Goal: Task Accomplishment & Management: Use online tool/utility

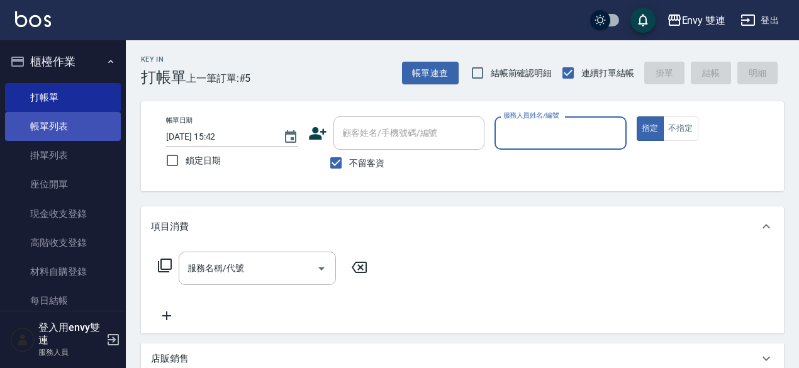
click at [52, 130] on link "帳單列表" at bounding box center [63, 126] width 116 height 29
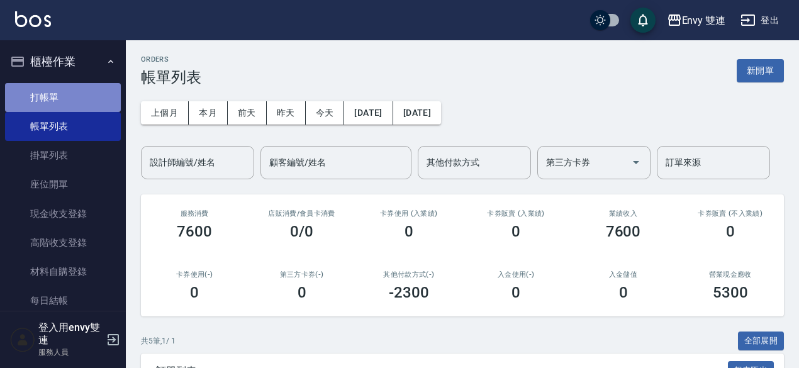
click at [64, 91] on link "打帳單" at bounding box center [63, 97] width 116 height 29
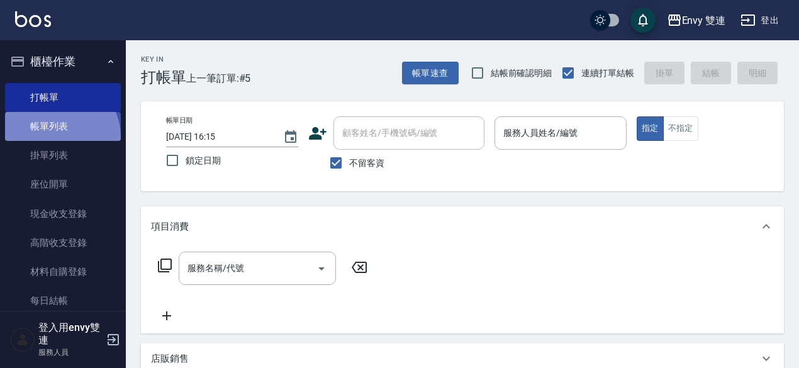
click at [57, 137] on link "帳單列表" at bounding box center [63, 126] width 116 height 29
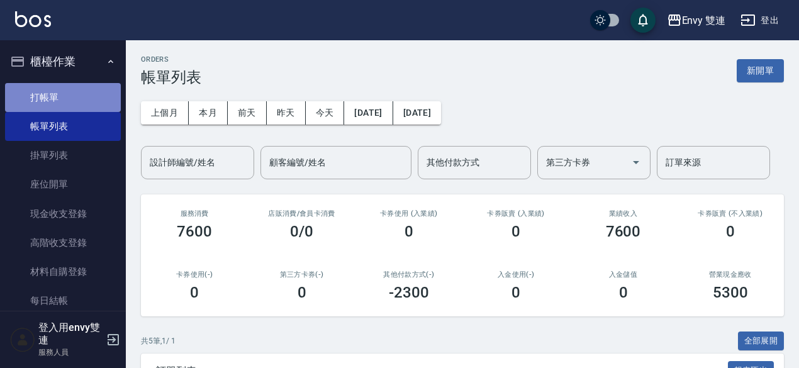
click at [71, 103] on link "打帳單" at bounding box center [63, 97] width 116 height 29
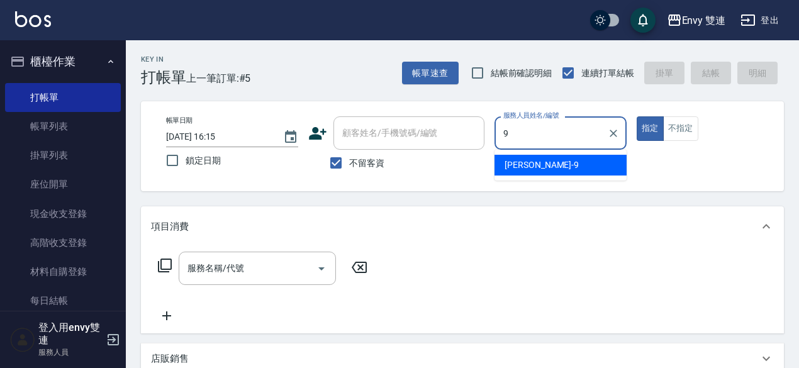
type input "Zoe-9"
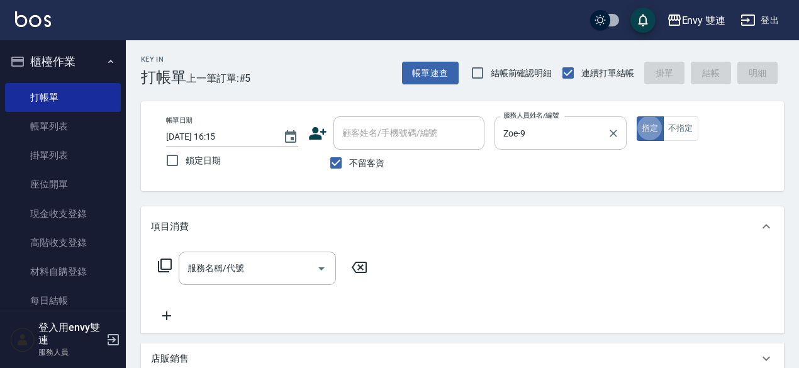
type button "true"
click at [233, 277] on input "服務名稱/代號" at bounding box center [247, 268] width 127 height 22
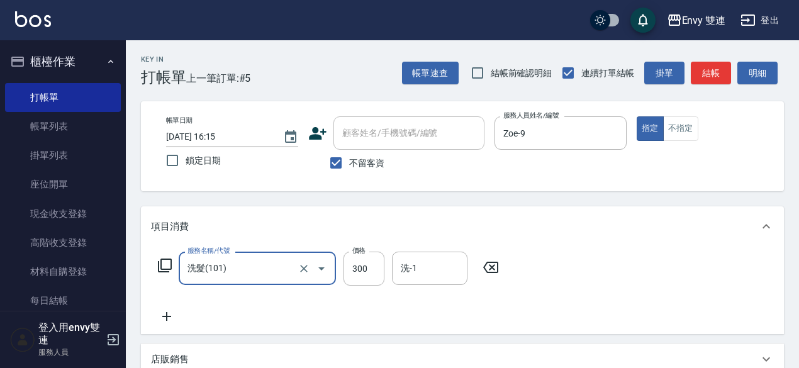
type input "洗髮(101)"
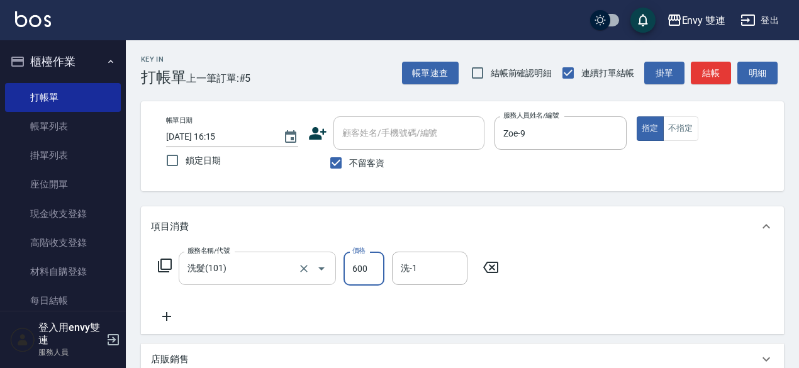
scroll to position [268, 0]
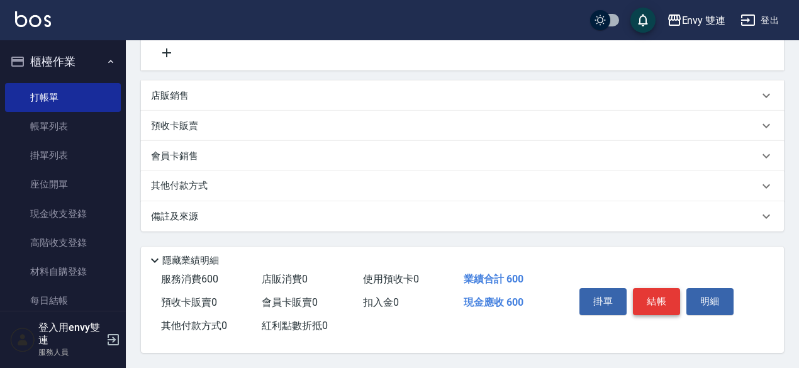
type input "600"
click at [666, 302] on button "結帳" at bounding box center [656, 301] width 47 height 26
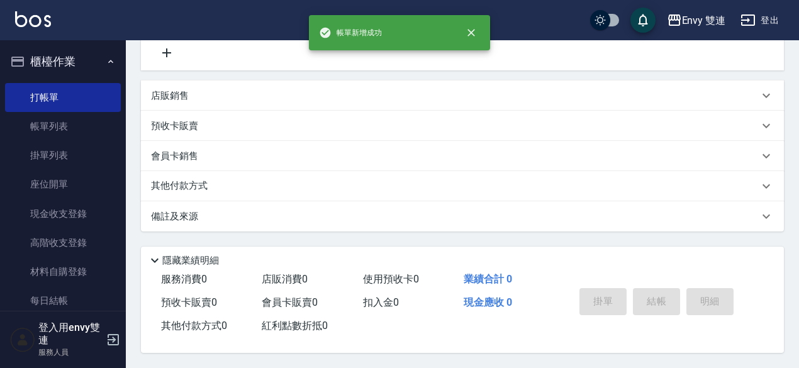
scroll to position [0, 0]
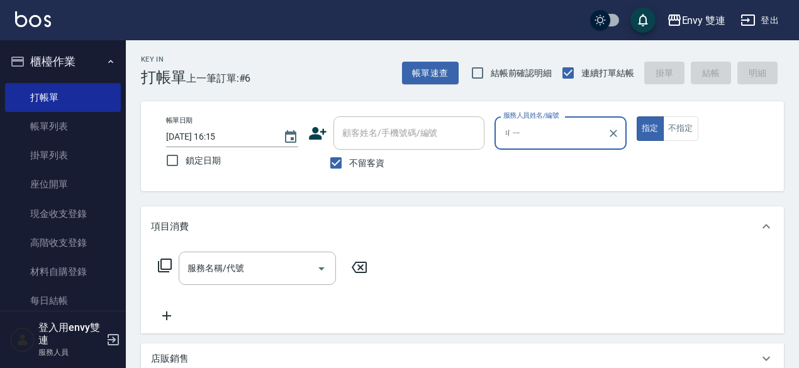
type input "ㄐ"
type input "洗"
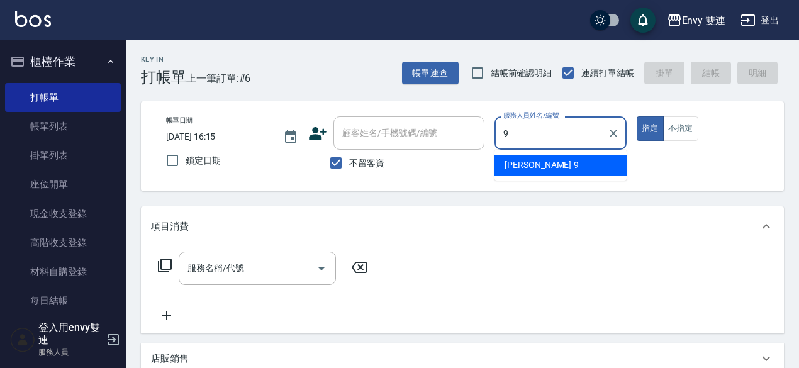
type input "Zoe-9"
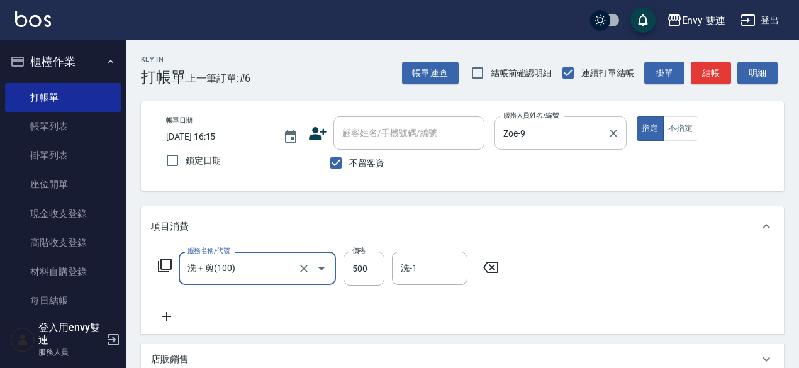
type input "洗＋剪(100)"
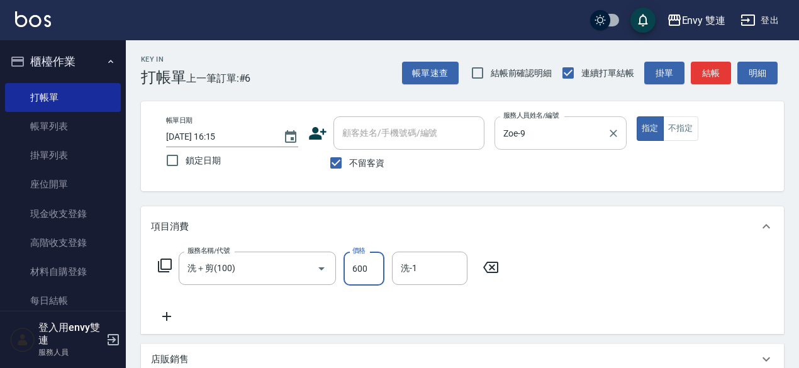
scroll to position [268, 0]
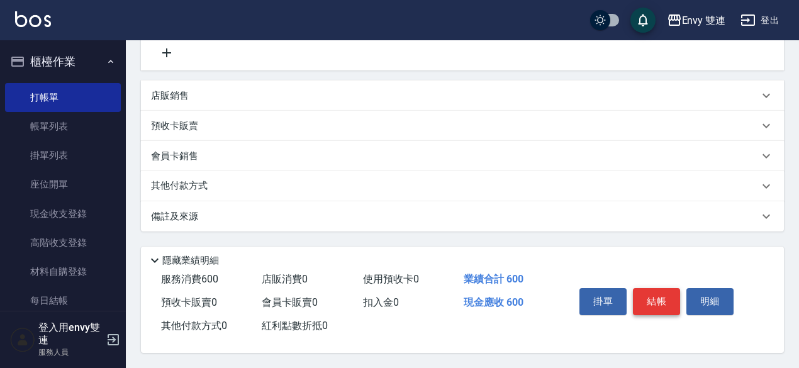
type input "600"
click at [671, 306] on button "結帳" at bounding box center [656, 301] width 47 height 26
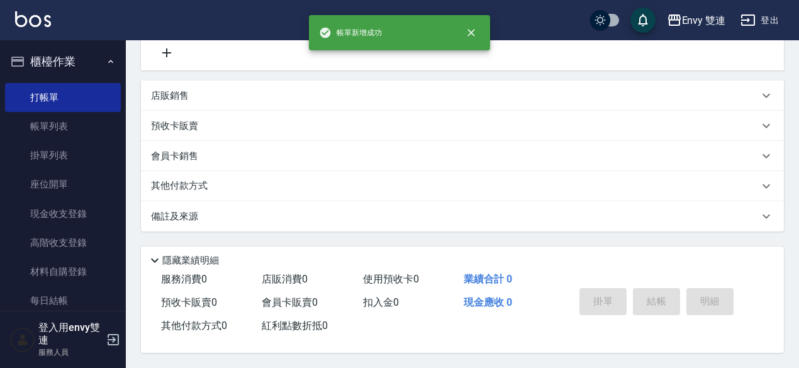
scroll to position [0, 0]
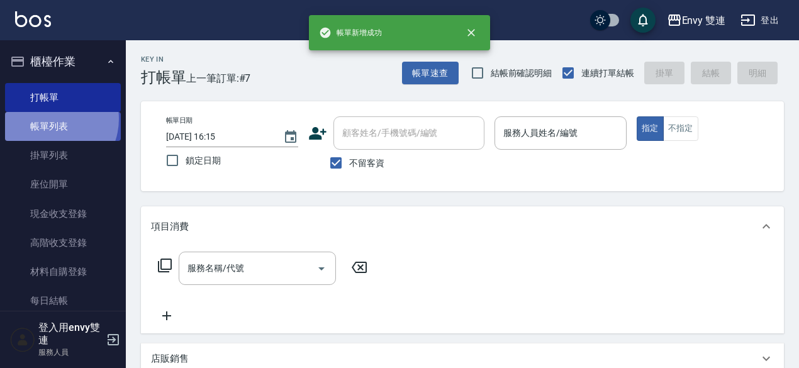
click at [49, 119] on link "帳單列表" at bounding box center [63, 126] width 116 height 29
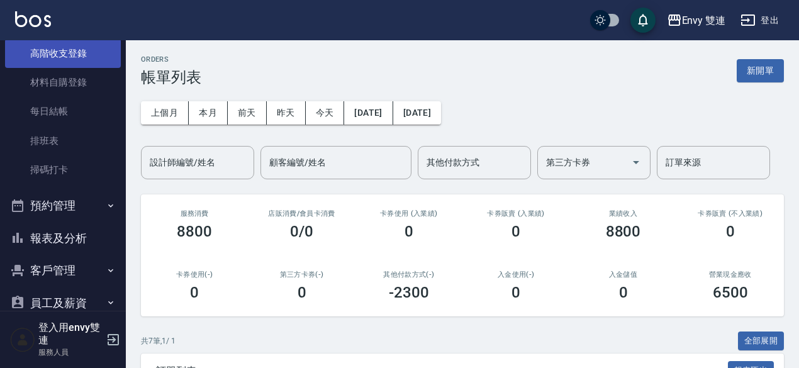
scroll to position [200, 0]
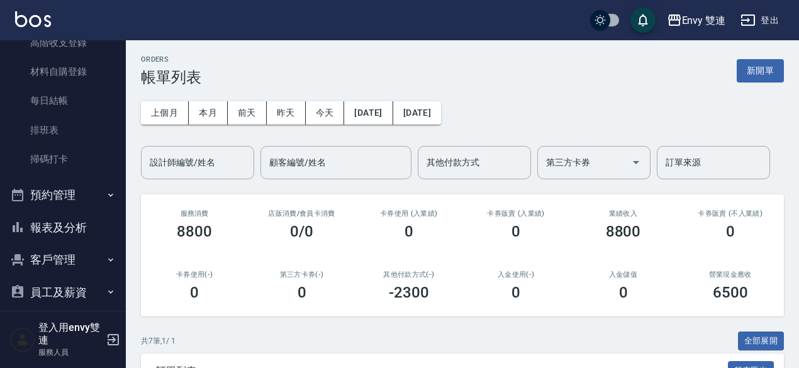
click at [74, 232] on button "報表及分析" at bounding box center [63, 227] width 116 height 33
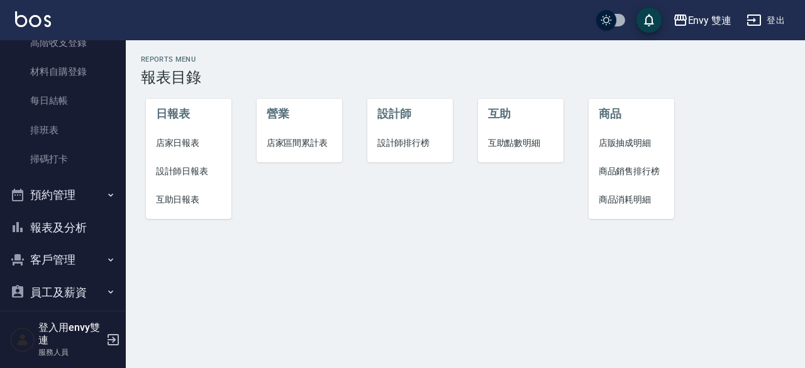
click at [179, 165] on span "設計師日報表" at bounding box center [189, 171] width 66 height 13
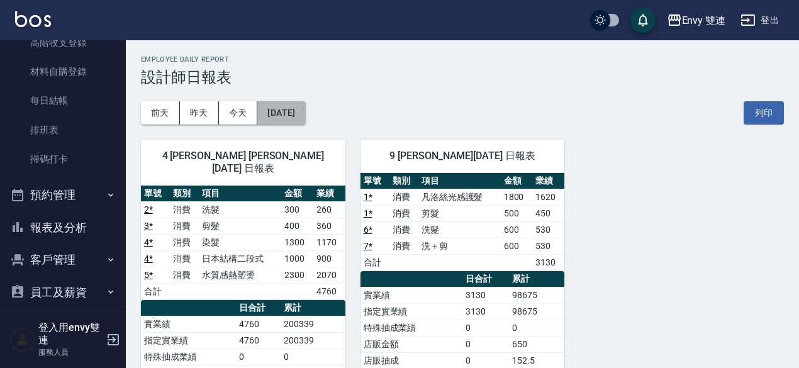
click at [289, 118] on button "[DATE]" at bounding box center [281, 112] width 48 height 23
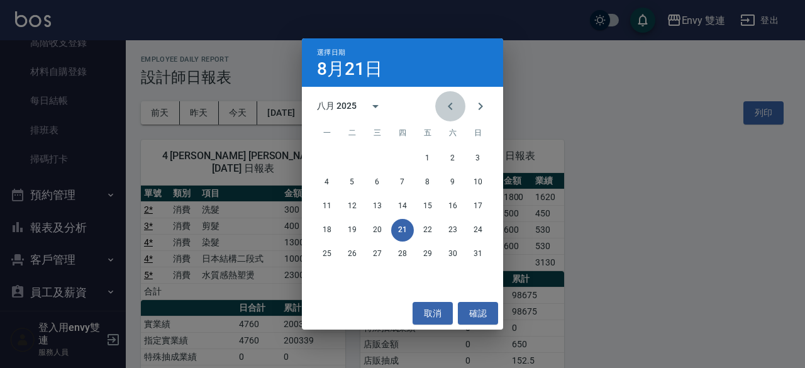
click at [452, 104] on icon "Previous month" at bounding box center [450, 106] width 15 height 15
click at [327, 223] on button "21" at bounding box center [327, 230] width 23 height 23
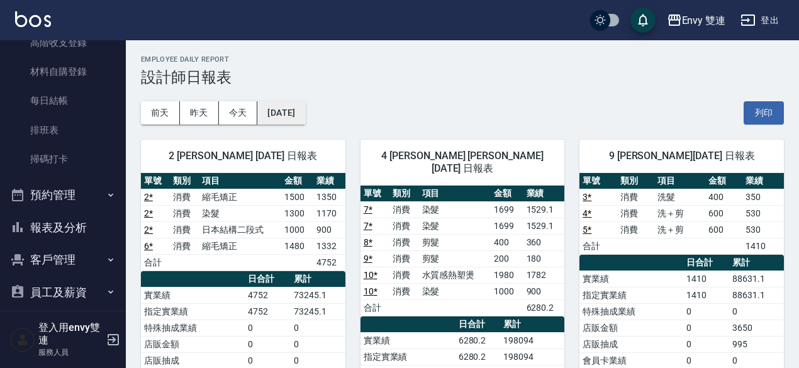
click at [278, 114] on button "[DATE]" at bounding box center [281, 112] width 48 height 23
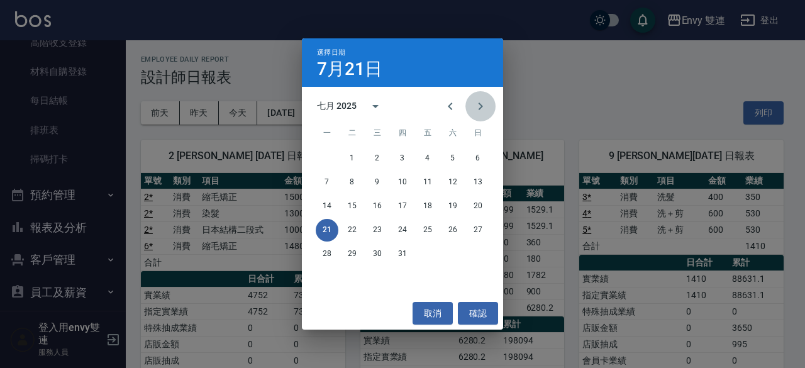
click at [471, 109] on button "Next month" at bounding box center [481, 106] width 30 height 30
click at [401, 228] on button "21" at bounding box center [402, 230] width 23 height 23
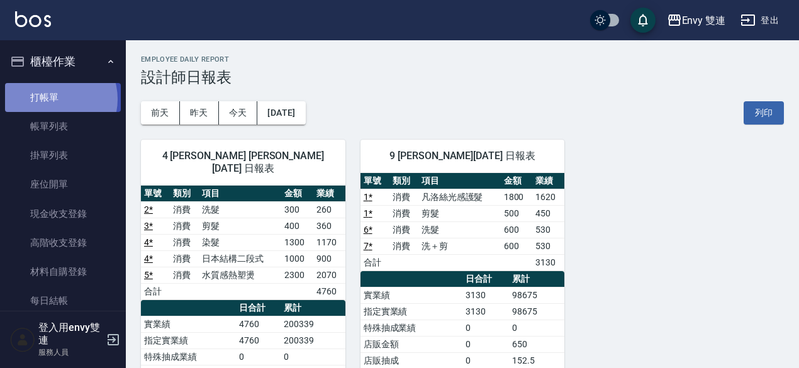
click at [52, 99] on link "打帳單" at bounding box center [63, 97] width 116 height 29
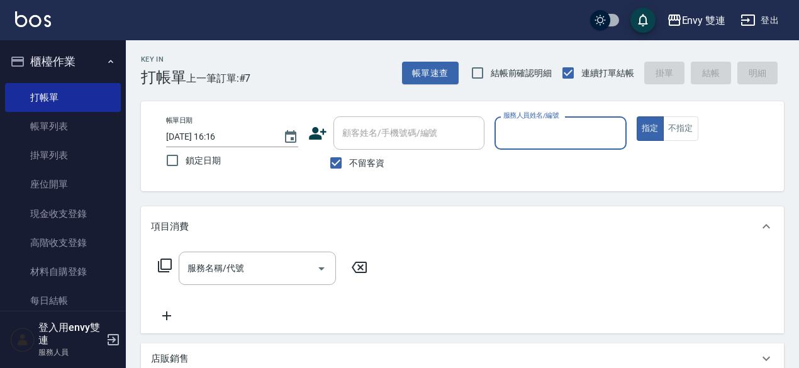
click at [530, 140] on input "服務人員姓名/編號" at bounding box center [560, 133] width 121 height 22
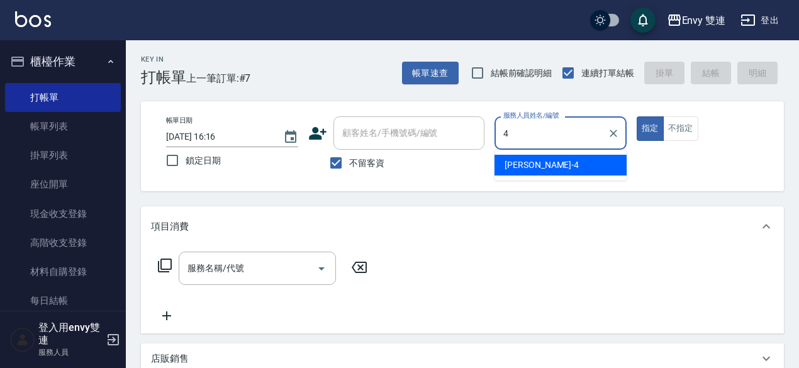
type input "[PERSON_NAME]-4"
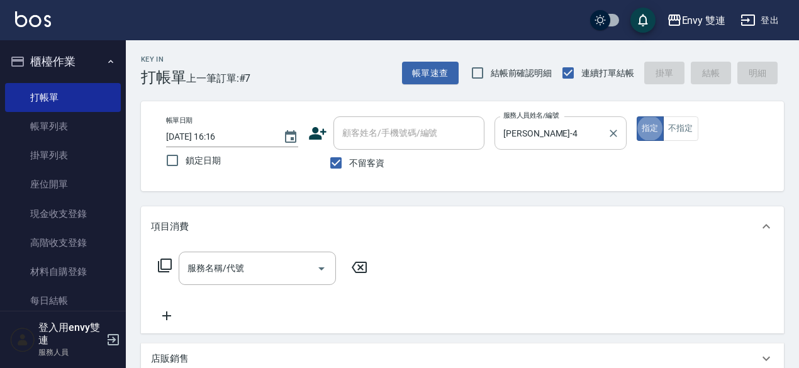
type button "true"
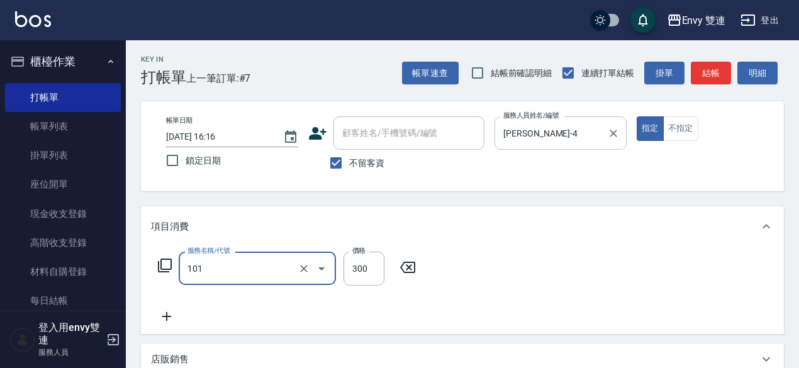
type input "洗髮(101)"
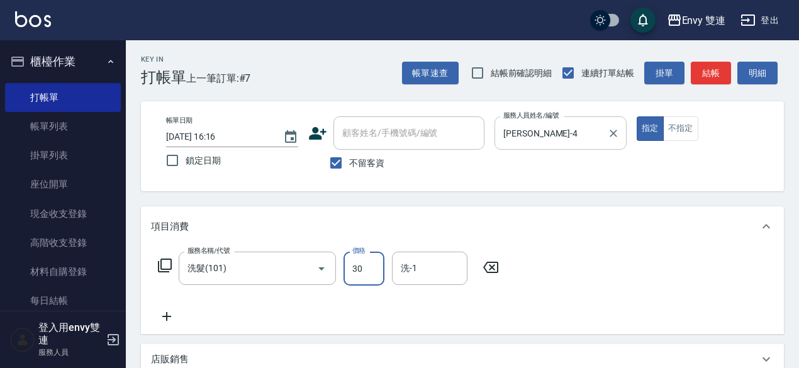
type input "300"
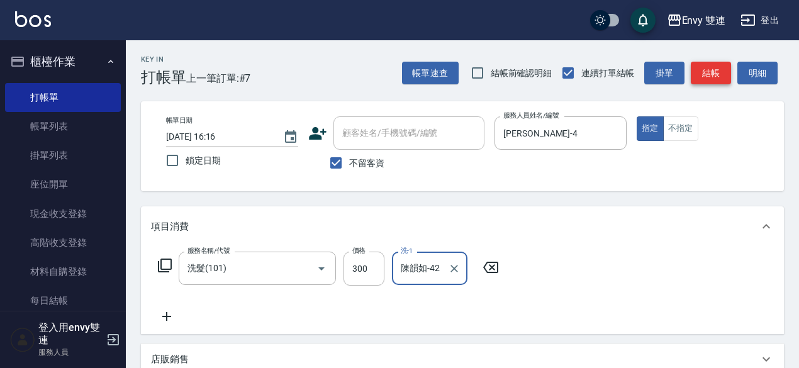
type input "陳韻如-42"
click at [713, 67] on button "結帳" at bounding box center [711, 73] width 40 height 23
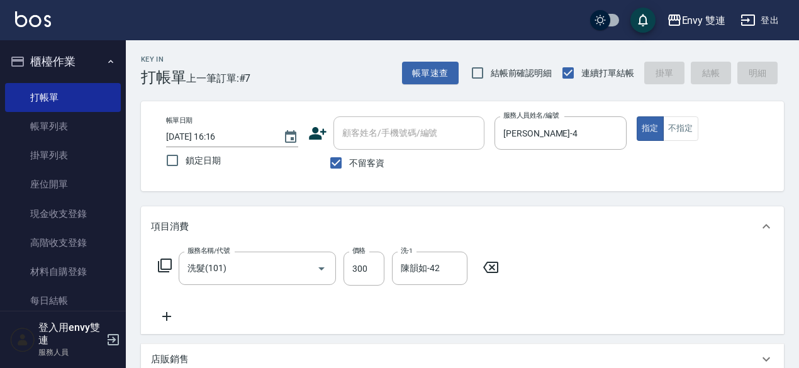
type input "[DATE] 16:33"
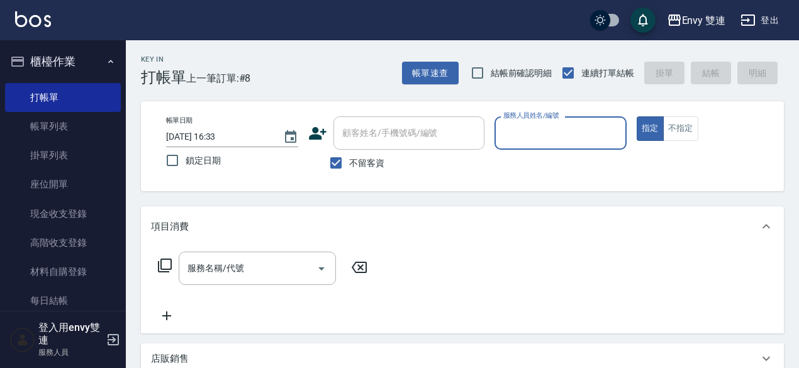
type input "5"
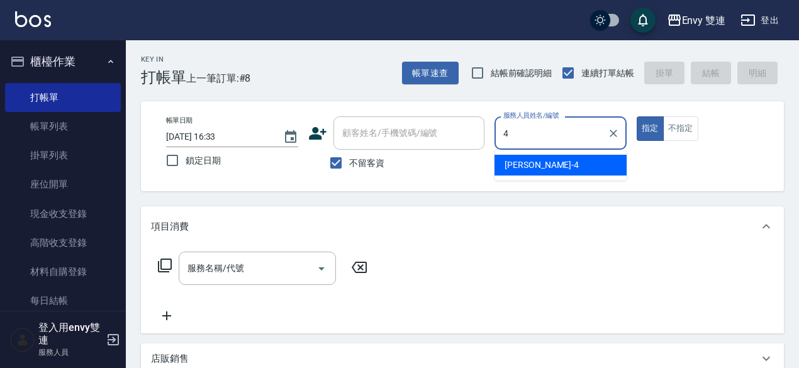
type input "[PERSON_NAME]-4"
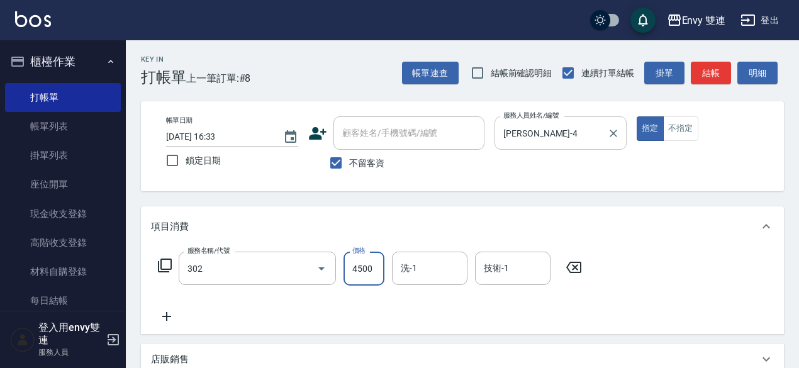
type input "水質感熱塑燙(302)"
type input "1980"
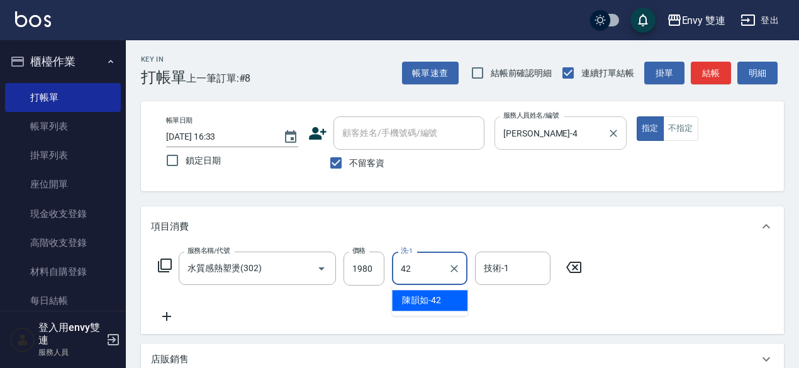
type input "陳韻如-42"
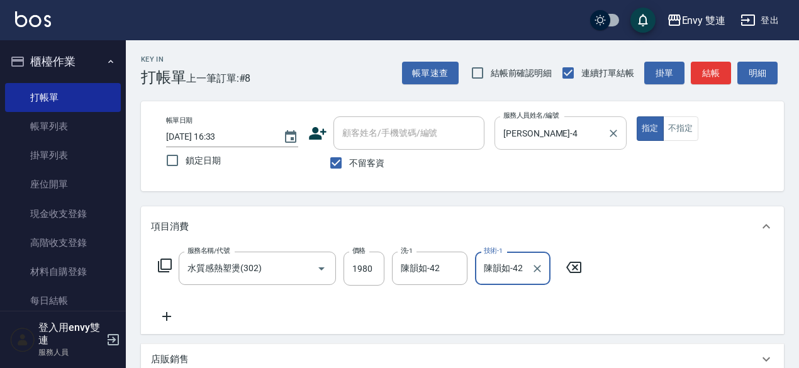
type input "陳韻如-42"
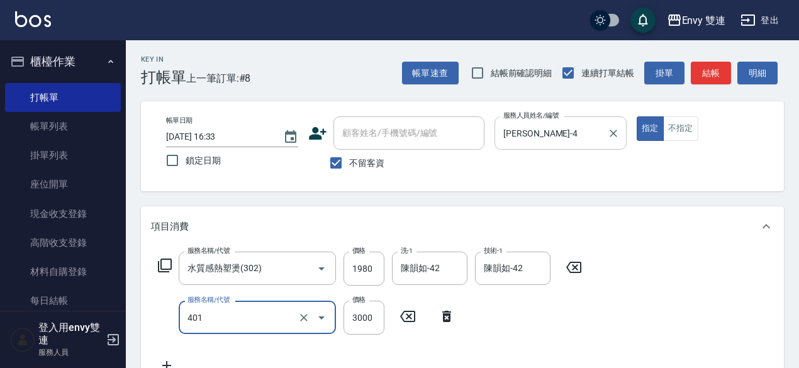
type input "染髮(401)"
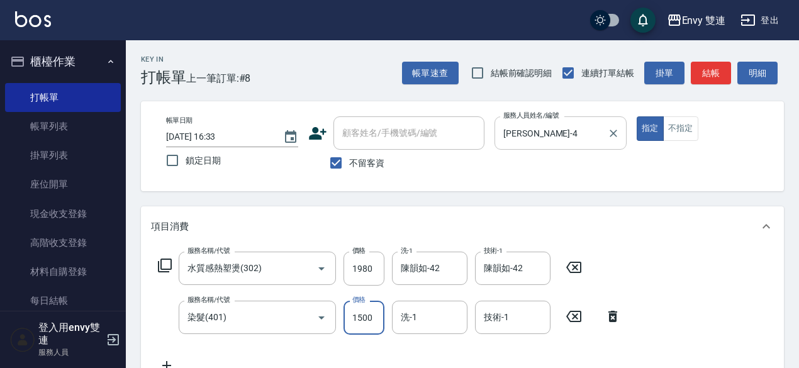
type input "1500"
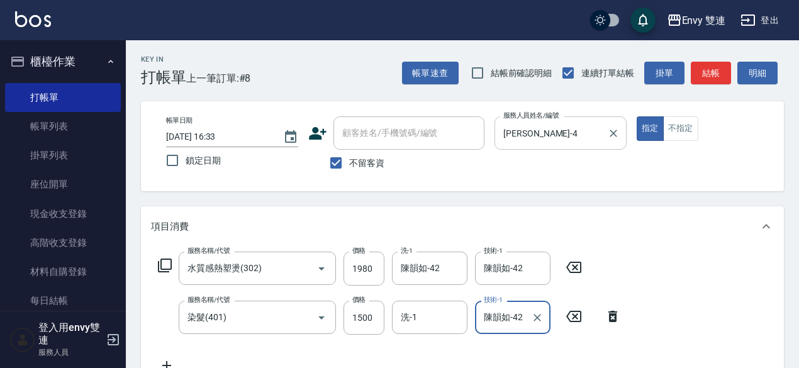
type input "陳韻如-42"
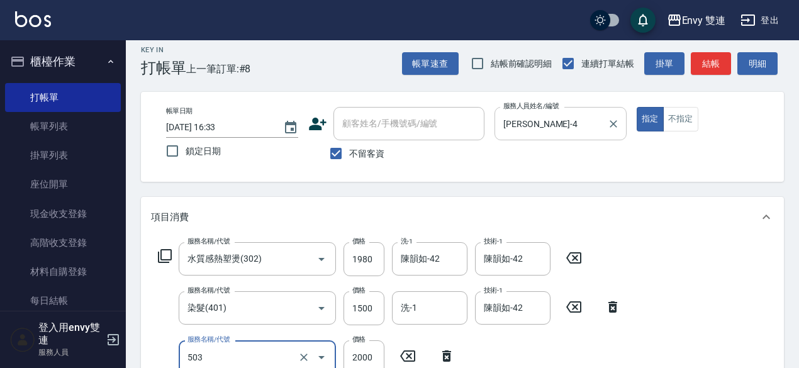
scroll to position [16, 0]
type input "日本結構二段式(503)"
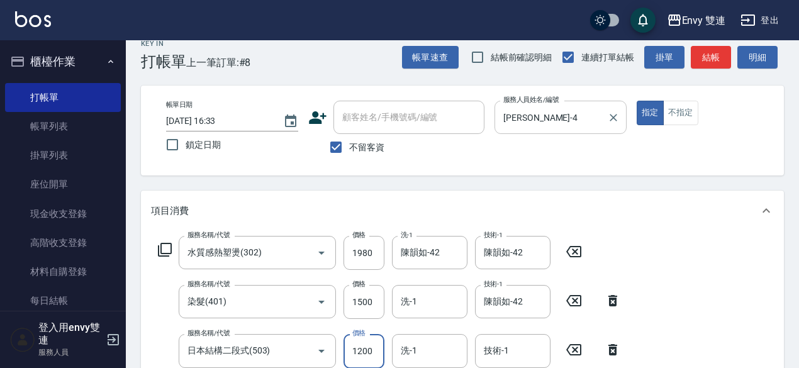
type input "1200"
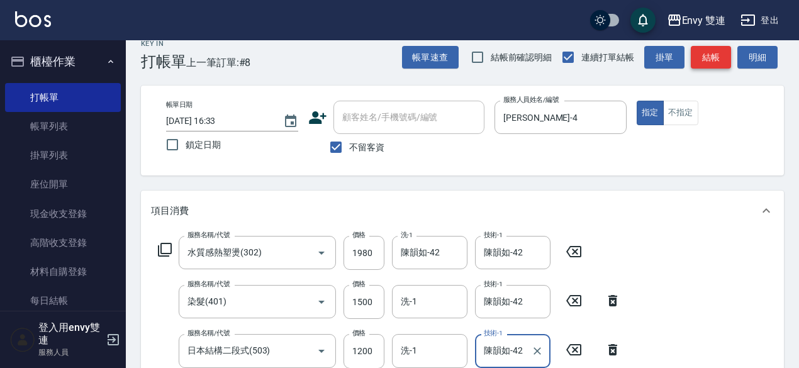
type input "陳韻如-42"
click at [708, 60] on button "結帳" at bounding box center [711, 57] width 40 height 23
type input "[DATE] 16:34"
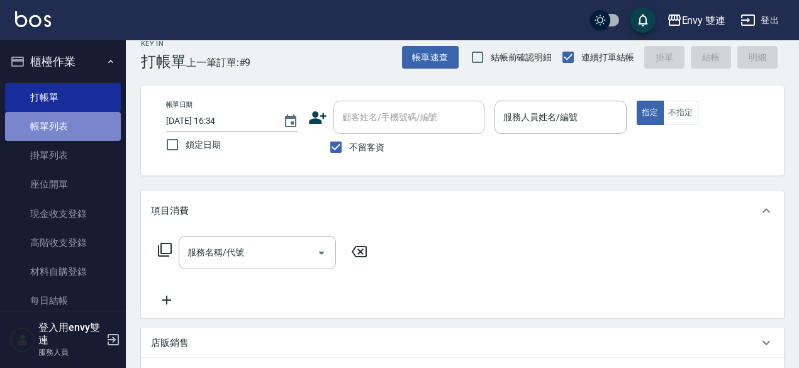
click at [77, 115] on link "帳單列表" at bounding box center [63, 126] width 116 height 29
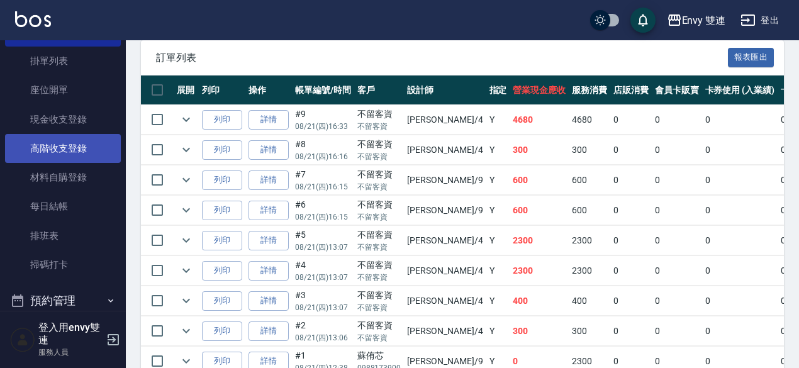
scroll to position [96, 0]
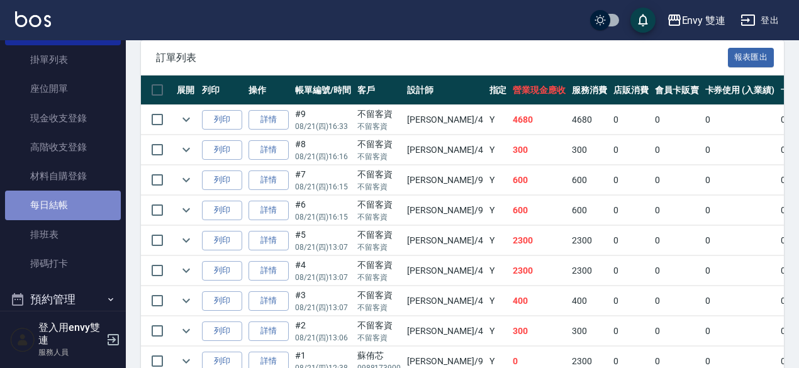
click at [67, 204] on link "每日結帳" at bounding box center [63, 205] width 116 height 29
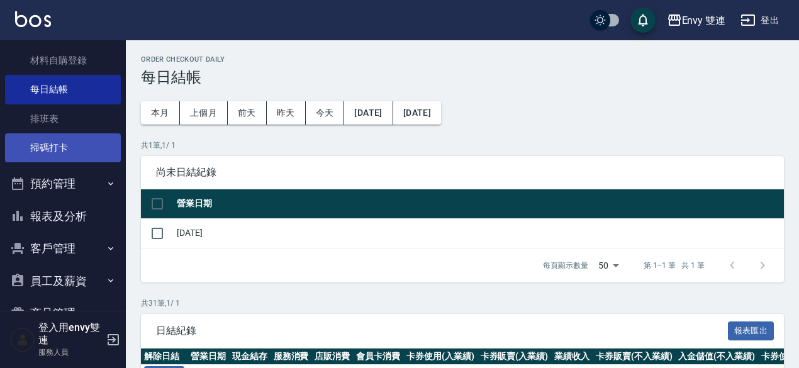
scroll to position [212, 0]
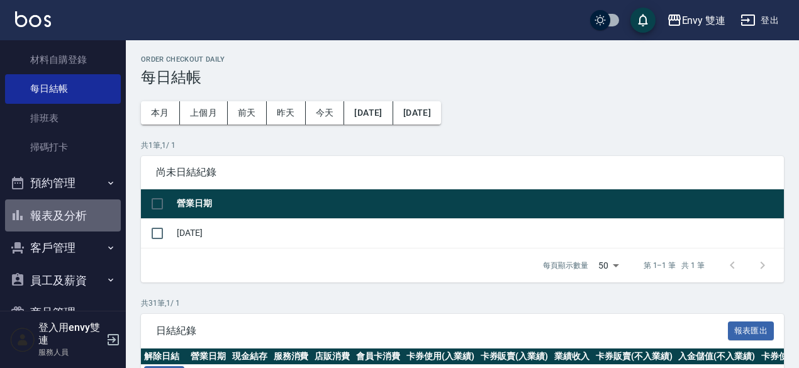
click at [94, 213] on button "報表及分析" at bounding box center [63, 215] width 116 height 33
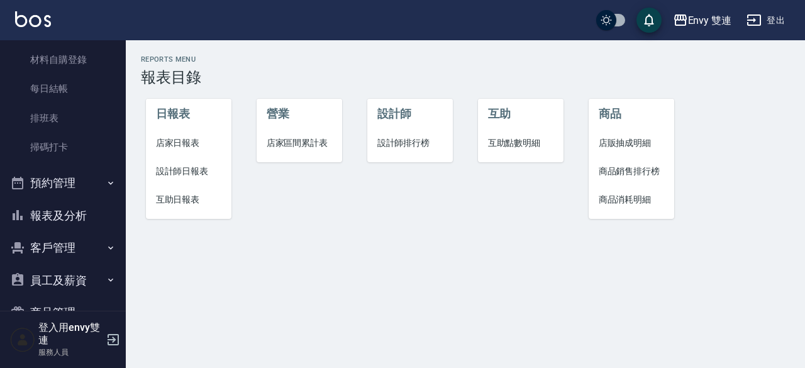
click at [187, 174] on span "設計師日報表" at bounding box center [189, 171] width 66 height 13
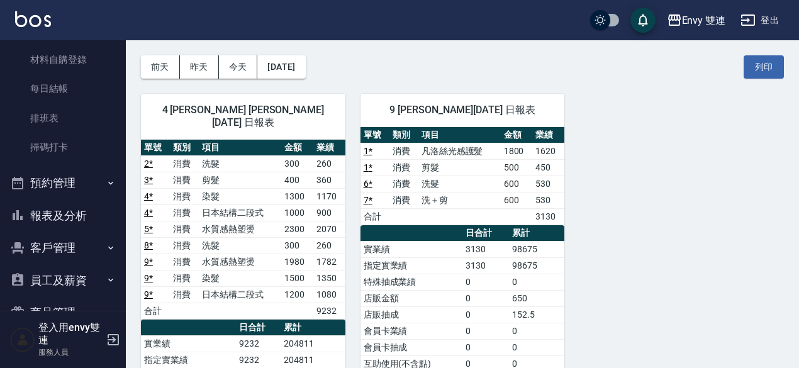
scroll to position [47, 0]
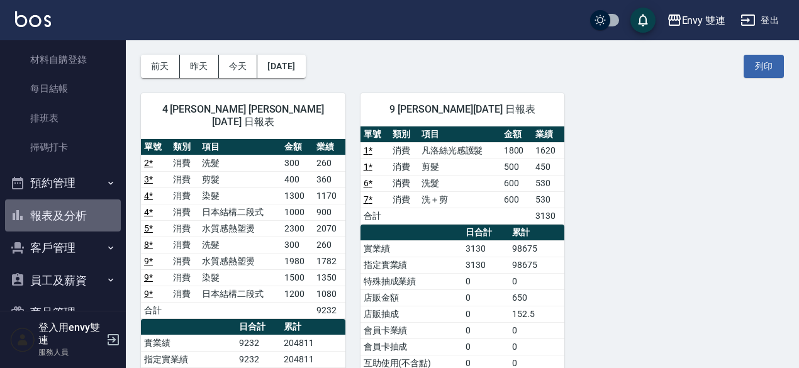
click at [72, 213] on button "報表及分析" at bounding box center [63, 215] width 116 height 33
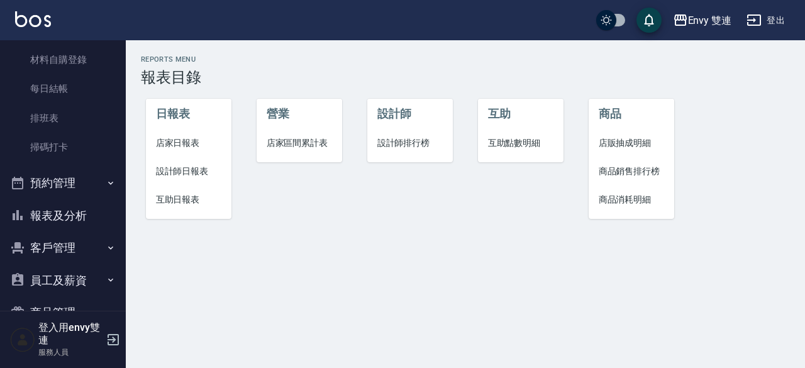
click at [59, 213] on button "報表及分析" at bounding box center [63, 215] width 116 height 33
click at [184, 168] on span "設計師日報表" at bounding box center [189, 171] width 66 height 13
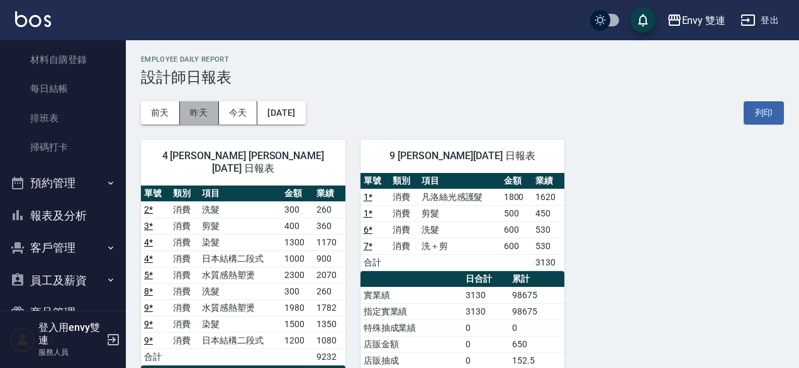
click at [203, 111] on button "昨天" at bounding box center [199, 112] width 39 height 23
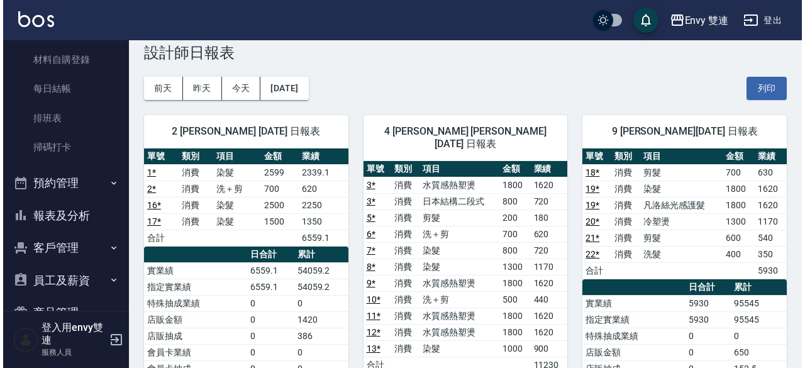
scroll to position [25, 0]
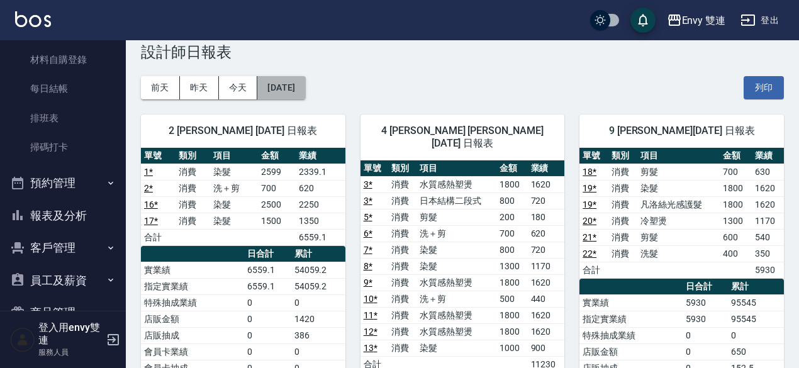
click at [264, 85] on button "[DATE]" at bounding box center [281, 87] width 48 height 23
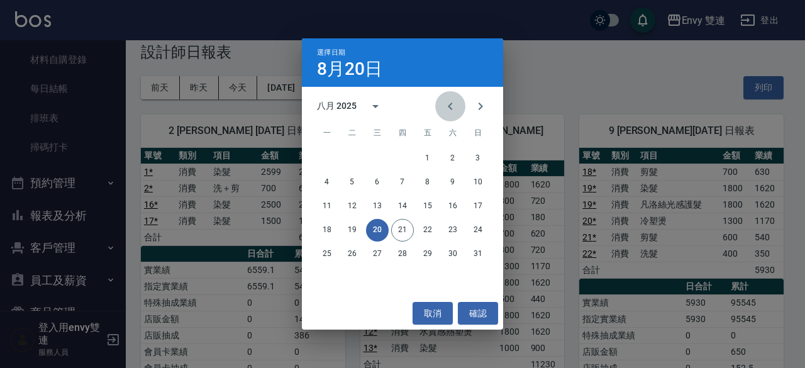
click at [445, 108] on icon "Previous month" at bounding box center [450, 106] width 15 height 15
click at [486, 204] on button "20" at bounding box center [478, 206] width 23 height 23
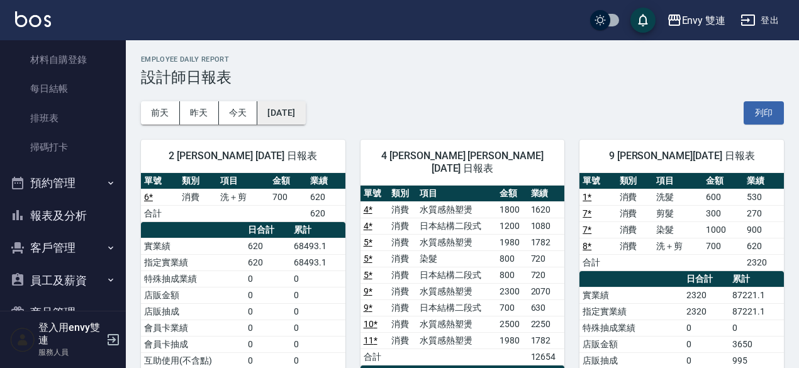
click at [305, 111] on button "[DATE]" at bounding box center [281, 112] width 48 height 23
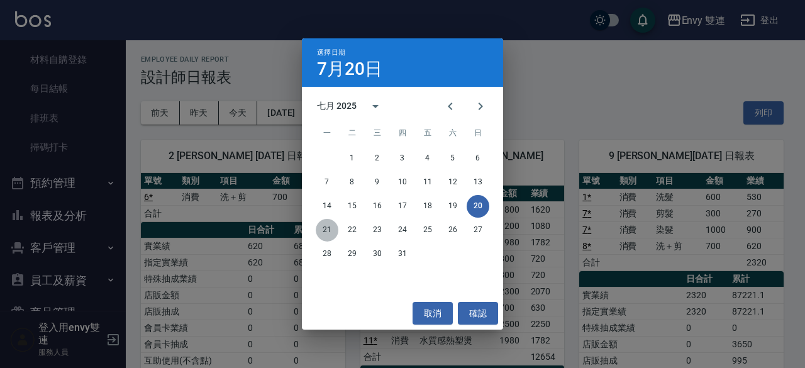
click at [321, 227] on button "21" at bounding box center [327, 230] width 23 height 23
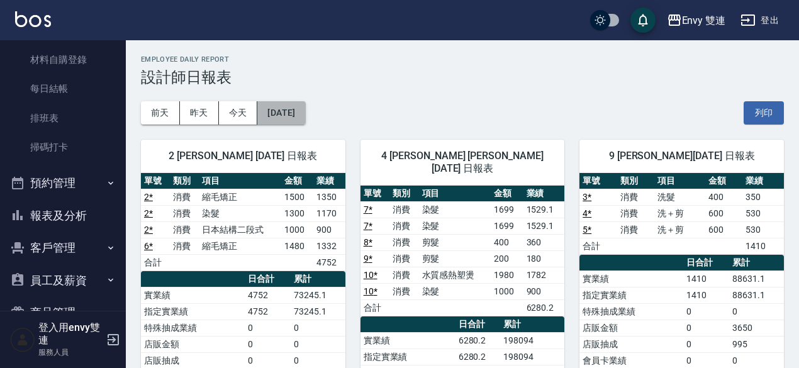
click at [305, 108] on button "[DATE]" at bounding box center [281, 112] width 48 height 23
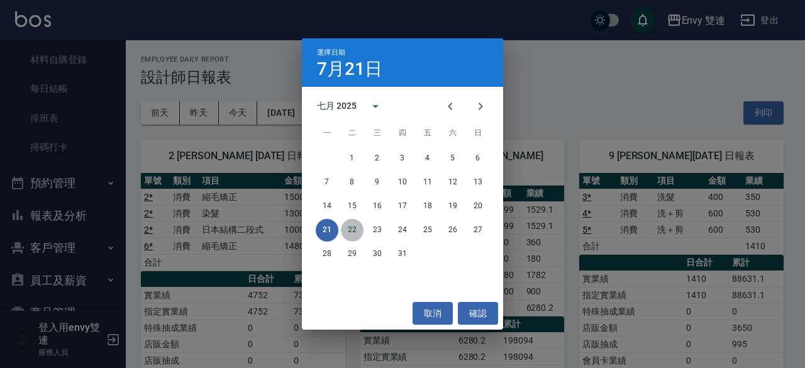
click at [350, 225] on button "22" at bounding box center [352, 230] width 23 height 23
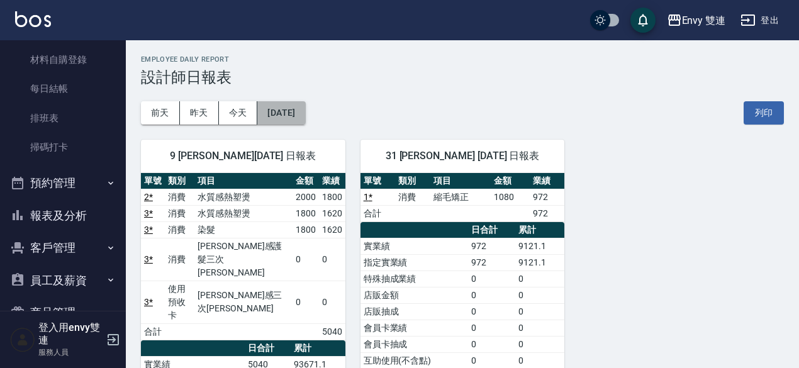
click at [305, 116] on button "[DATE]" at bounding box center [281, 112] width 48 height 23
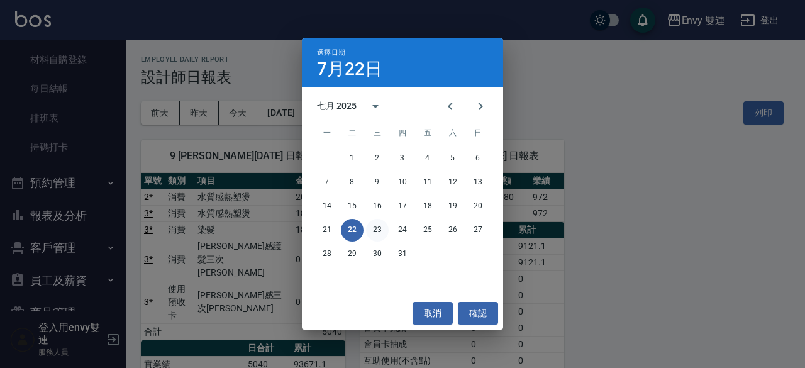
click at [374, 228] on button "23" at bounding box center [377, 230] width 23 height 23
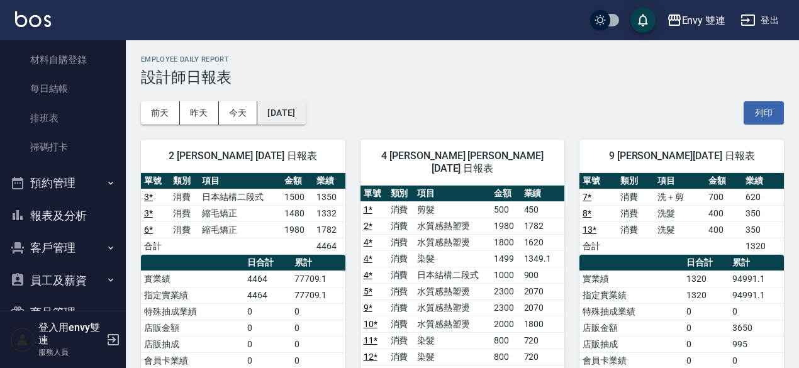
click at [303, 112] on button "[DATE]" at bounding box center [281, 112] width 48 height 23
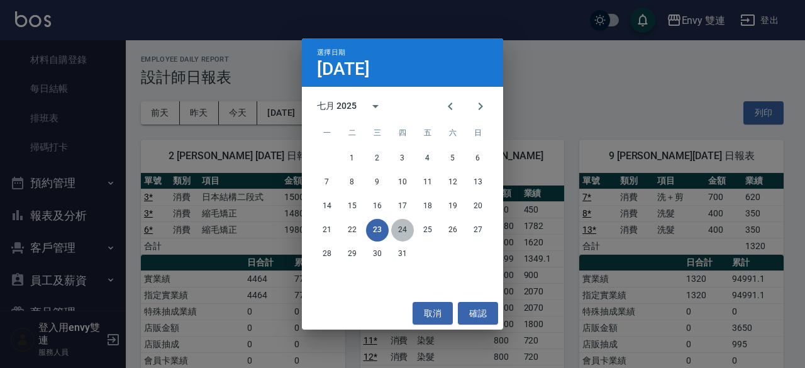
click at [406, 234] on button "24" at bounding box center [402, 230] width 23 height 23
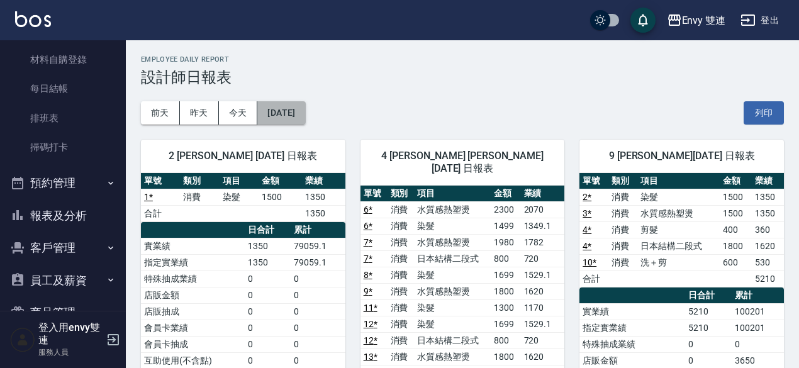
click at [305, 107] on button "[DATE]" at bounding box center [281, 112] width 48 height 23
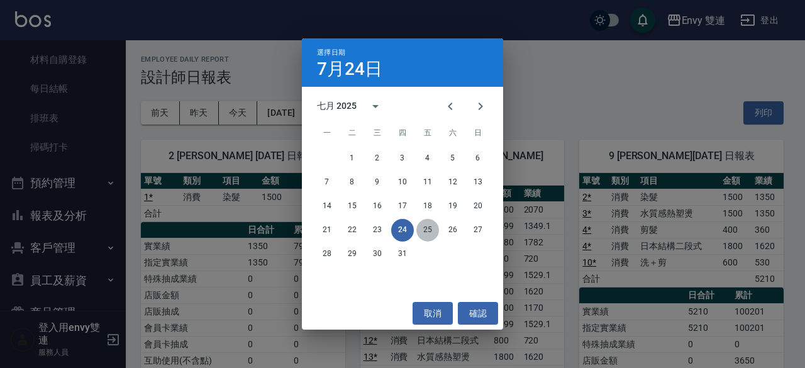
click at [433, 229] on button "25" at bounding box center [427, 230] width 23 height 23
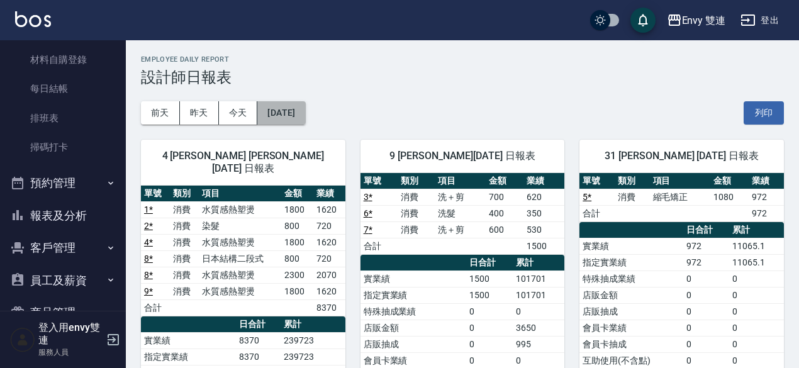
click at [305, 109] on button "[DATE]" at bounding box center [281, 112] width 48 height 23
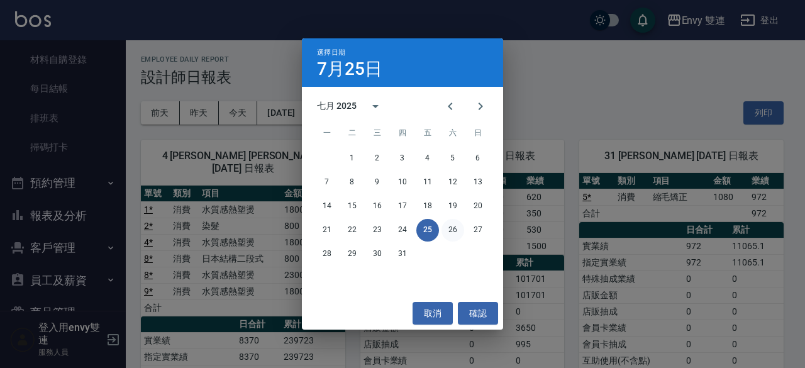
click at [452, 230] on button "26" at bounding box center [453, 230] width 23 height 23
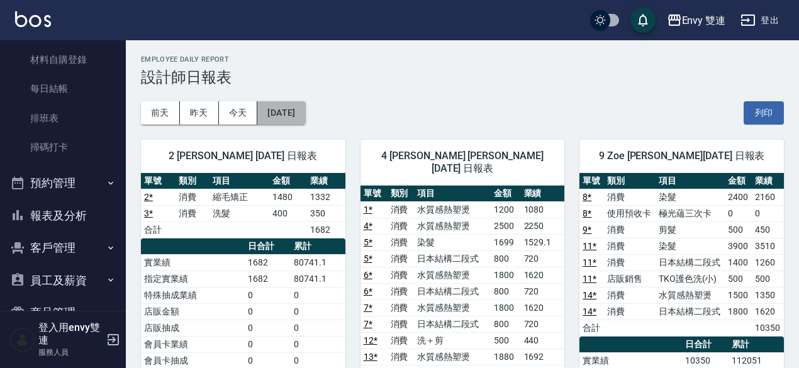
click at [290, 111] on button "[DATE]" at bounding box center [281, 112] width 48 height 23
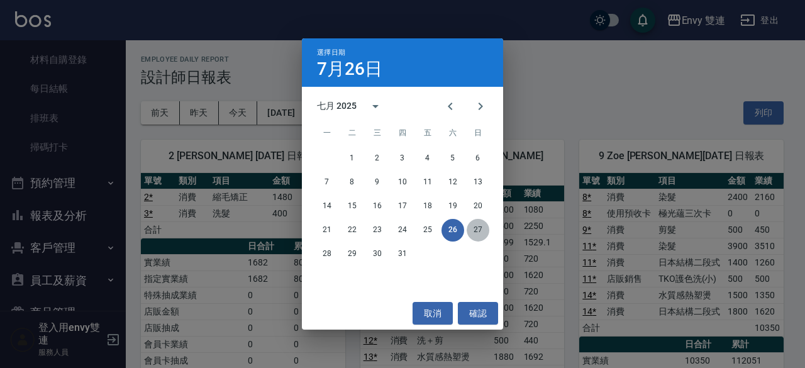
click at [476, 226] on button "27" at bounding box center [478, 230] width 23 height 23
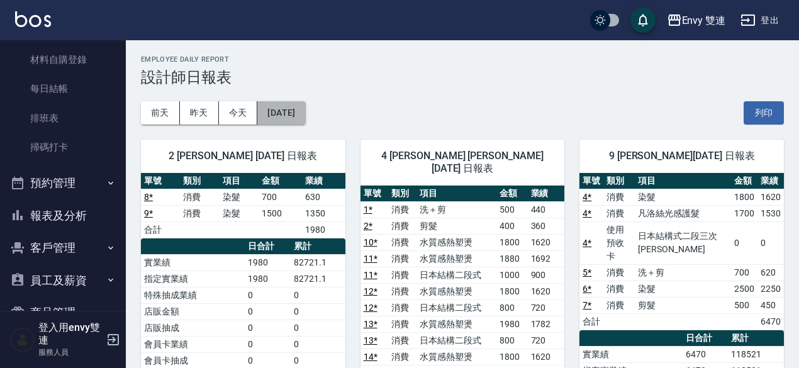
click at [284, 109] on button "[DATE]" at bounding box center [281, 112] width 48 height 23
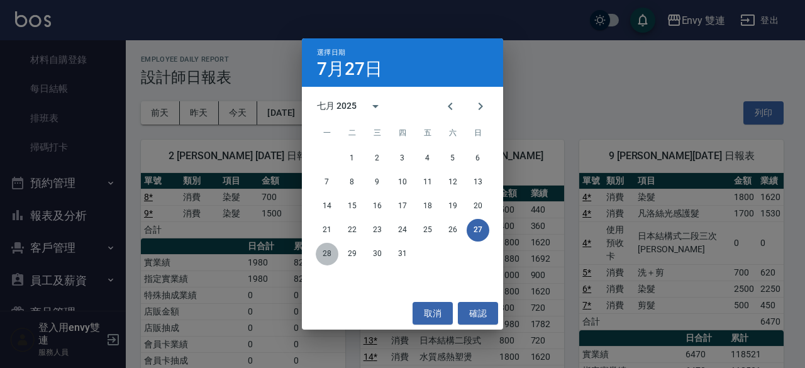
click at [322, 258] on button "28" at bounding box center [327, 254] width 23 height 23
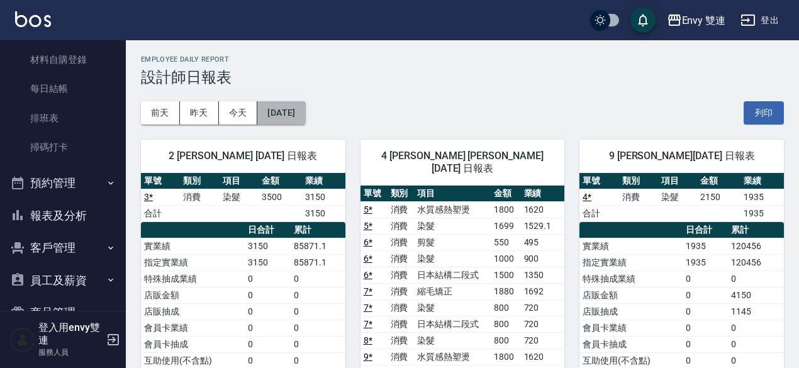
click at [305, 124] on button "[DATE]" at bounding box center [281, 112] width 48 height 23
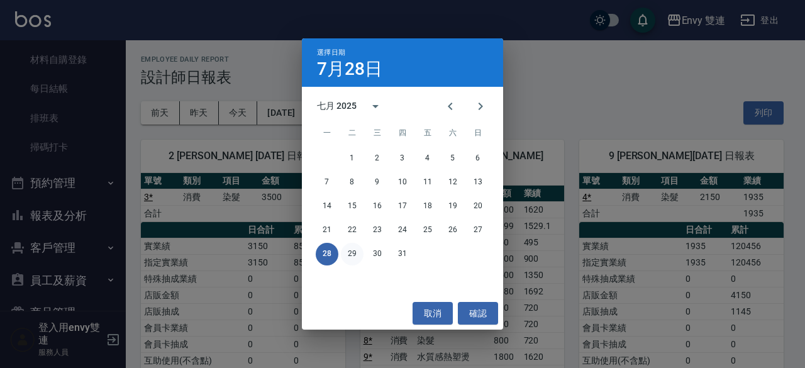
click at [350, 252] on button "29" at bounding box center [352, 254] width 23 height 23
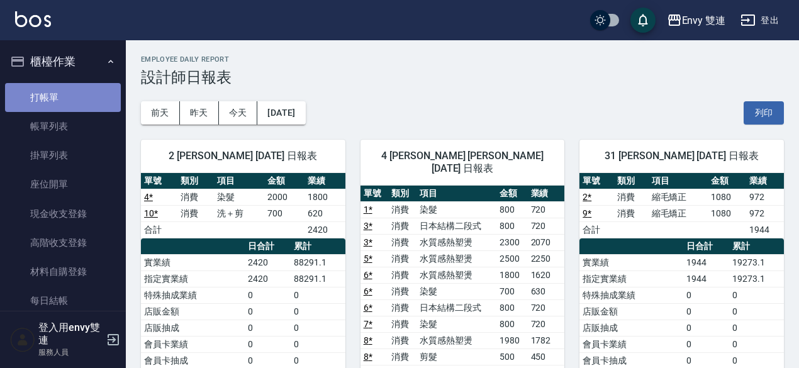
click at [84, 96] on link "打帳單" at bounding box center [63, 97] width 116 height 29
